Goal: Find specific page/section: Find specific page/section

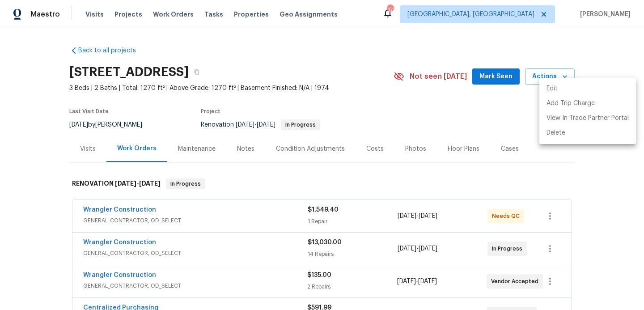
scroll to position [291, 0]
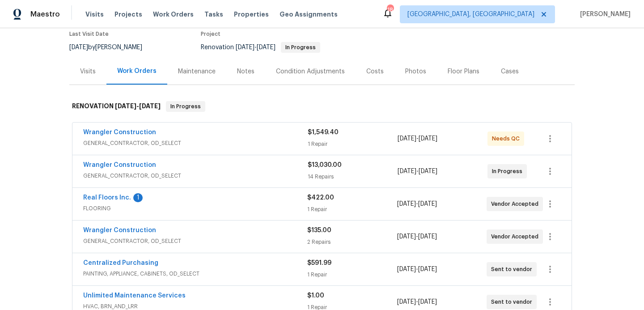
scroll to position [78, 0]
click at [119, 198] on link "Real Floors Inc." at bounding box center [107, 197] width 48 height 6
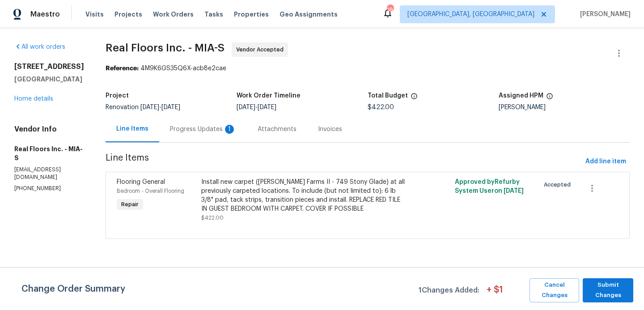
click at [213, 127] on div "Progress Updates 1" at bounding box center [203, 129] width 66 height 9
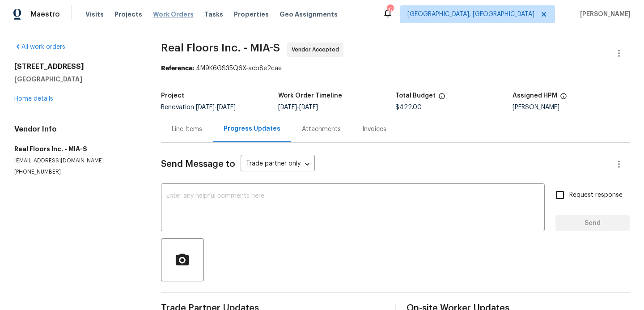
click at [169, 17] on span "Work Orders" at bounding box center [173, 14] width 41 height 9
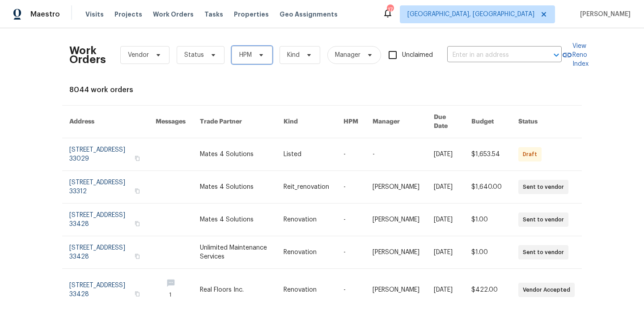
click at [243, 53] on span "HPM" at bounding box center [245, 55] width 13 height 9
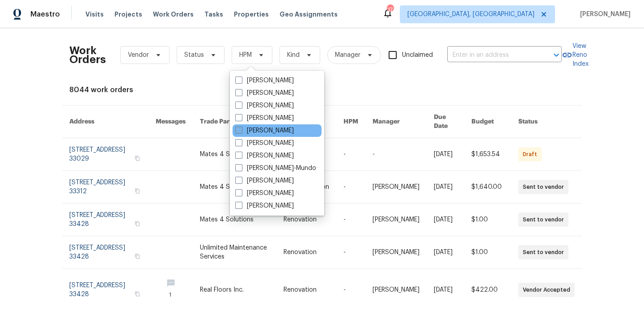
click at [235, 129] on span at bounding box center [238, 130] width 7 height 7
click at [235, 129] on input "[PERSON_NAME]" at bounding box center [238, 129] width 6 height 6
checkbox input "true"
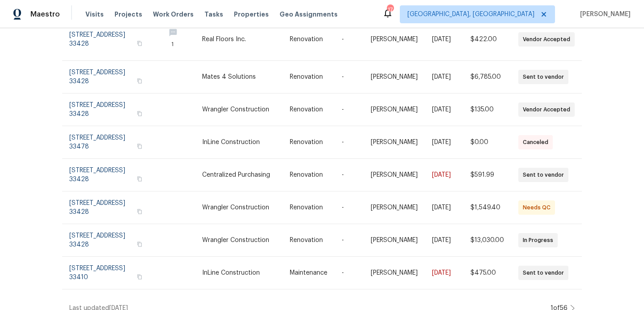
scroll to position [186, 0]
click at [571, 304] on icon at bounding box center [572, 307] width 4 height 7
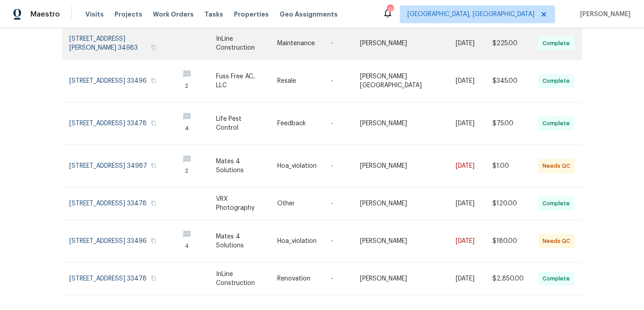
scroll to position [224, 0]
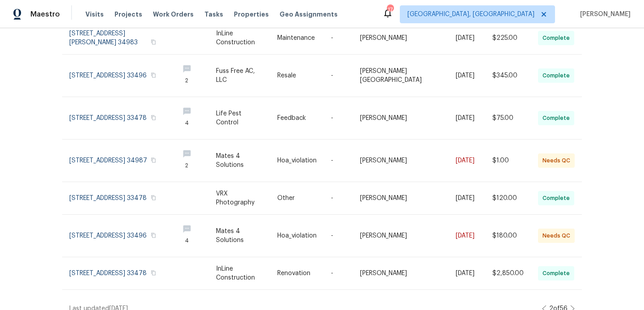
click at [573, 305] on icon at bounding box center [572, 308] width 4 height 6
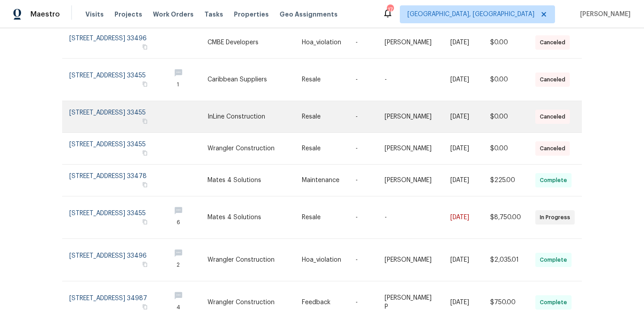
scroll to position [0, 0]
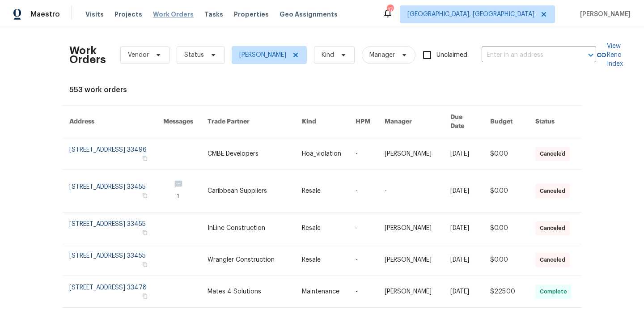
click at [177, 17] on span "Work Orders" at bounding box center [173, 14] width 41 height 9
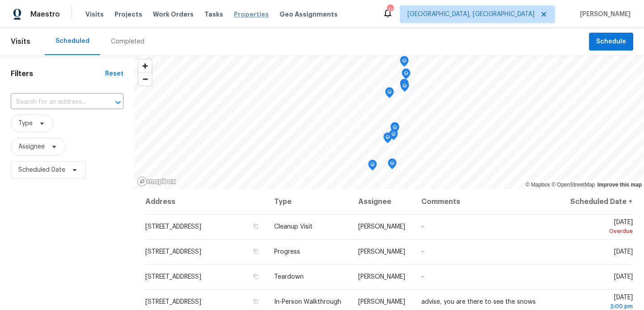
click at [234, 16] on span "Properties" at bounding box center [251, 14] width 35 height 9
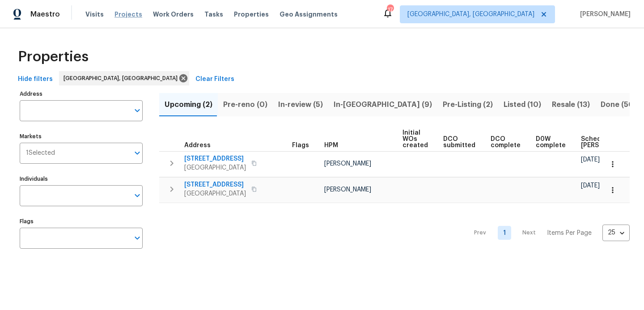
click at [116, 10] on span "Projects" at bounding box center [128, 14] width 28 height 9
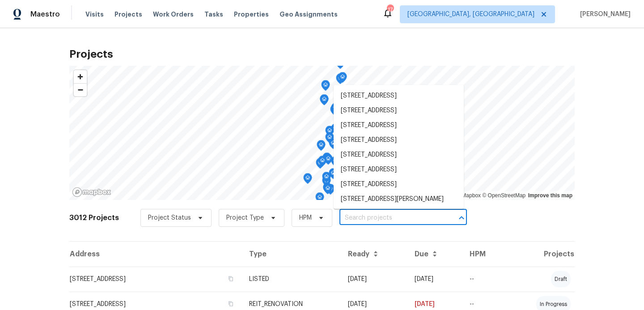
click at [344, 218] on input "text" at bounding box center [390, 218] width 102 height 14
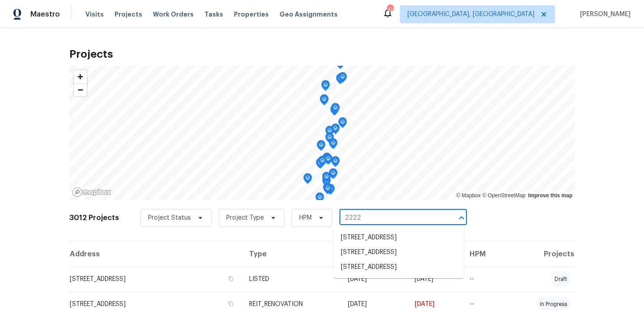
type input "22226"
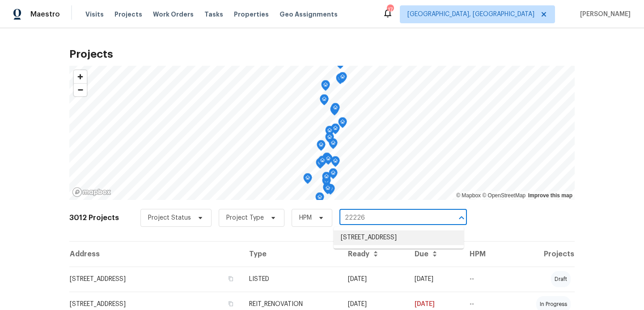
click at [359, 241] on li "[STREET_ADDRESS]" at bounding box center [398, 237] width 130 height 15
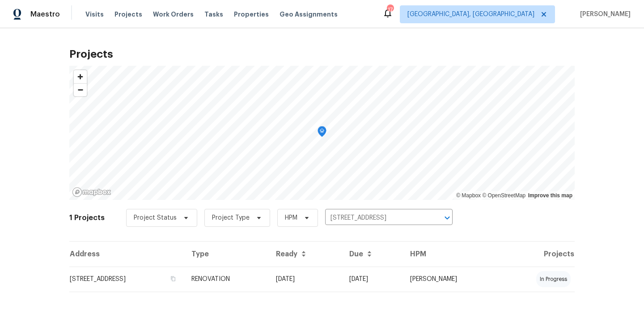
scroll to position [10, 0]
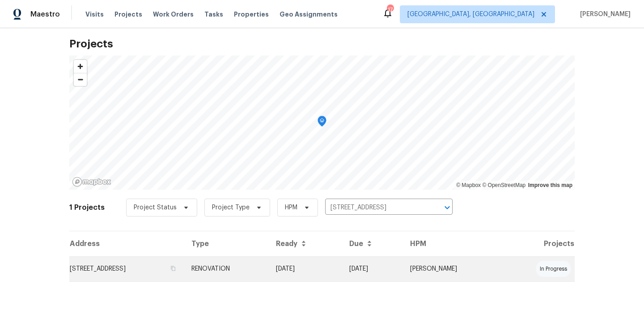
click at [170, 272] on td "[STREET_ADDRESS]" at bounding box center [126, 268] width 115 height 25
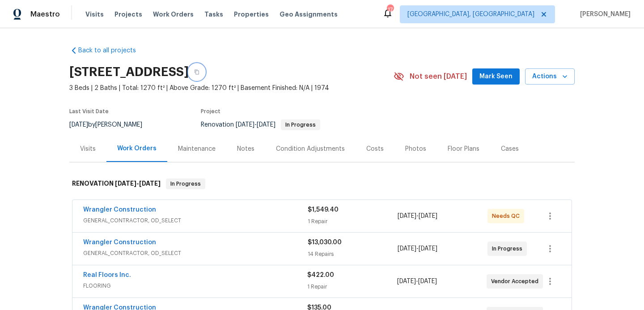
click at [199, 72] on icon "button" at bounding box center [196, 71] width 5 height 5
